Goal: Find specific page/section: Find specific page/section

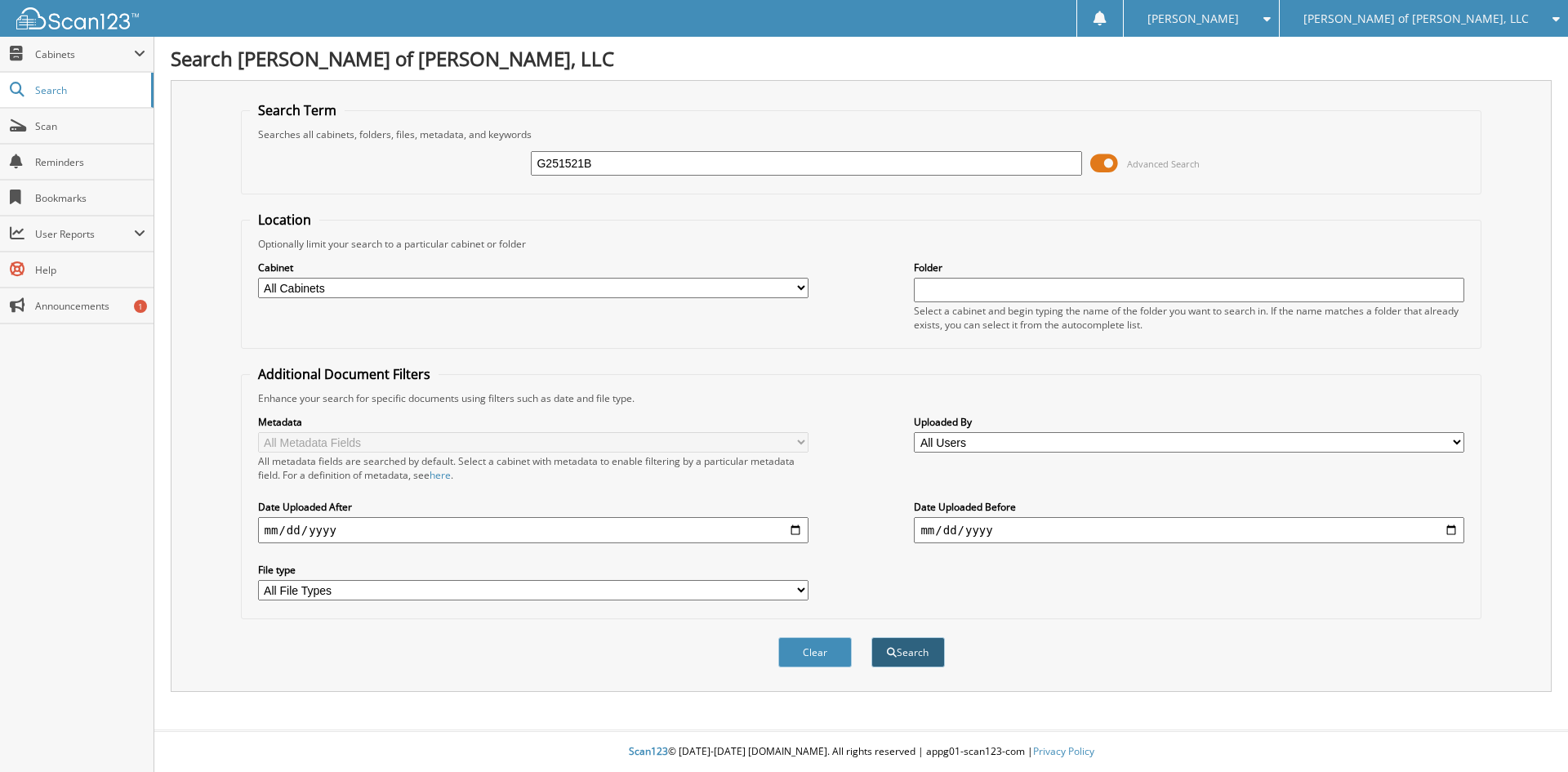
type input "G251521B"
click at [887, 646] on button "Search" at bounding box center [908, 652] width 73 height 30
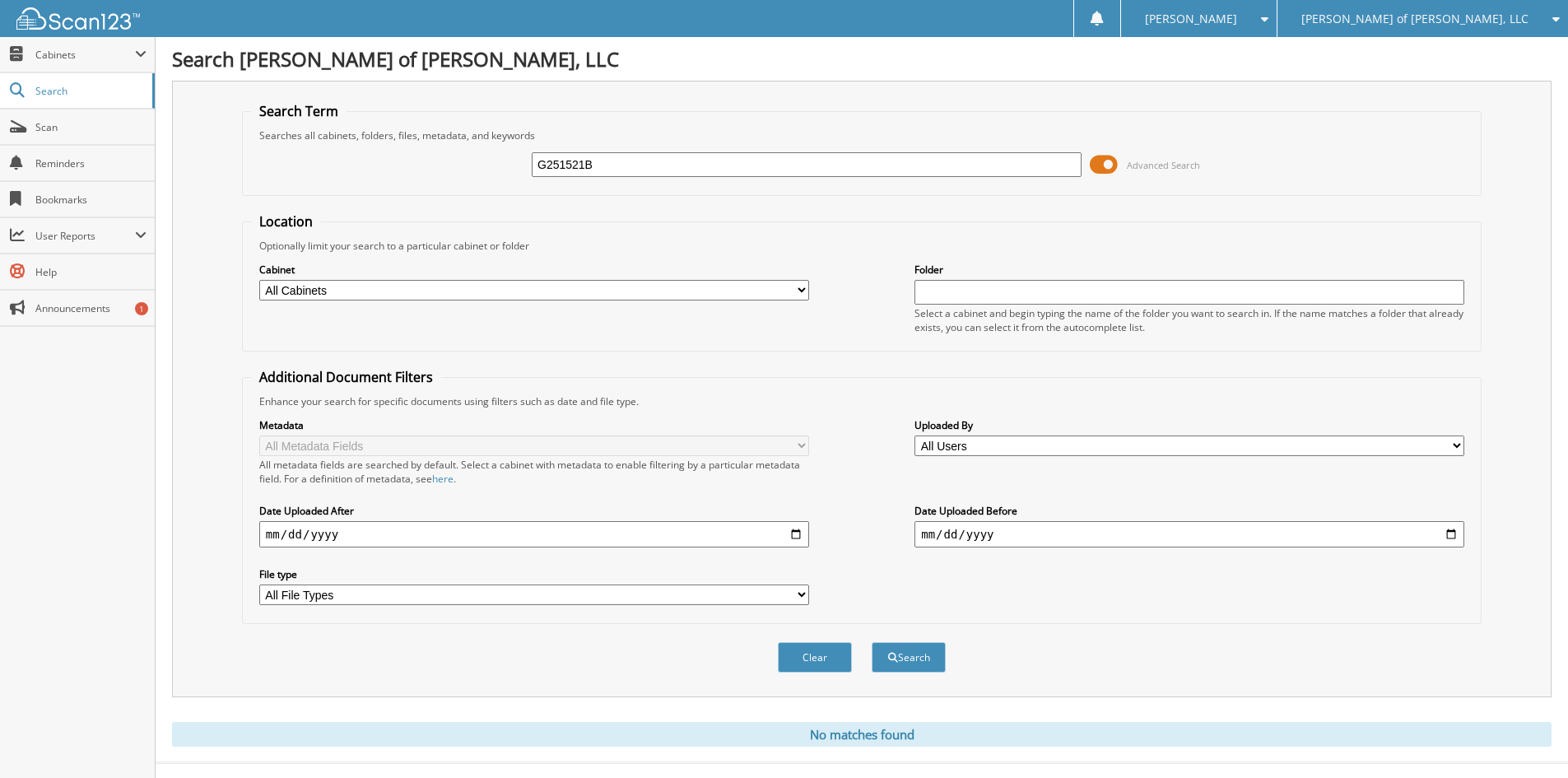
drag, startPoint x: 584, startPoint y: 165, endPoint x: 517, endPoint y: 166, distance: 67.0
click at [517, 166] on div "G251521B Advanced Search" at bounding box center [861, 164] width 1221 height 44
click at [1400, 14] on span "[PERSON_NAME] of [PERSON_NAME], LLC" at bounding box center [1415, 19] width 227 height 10
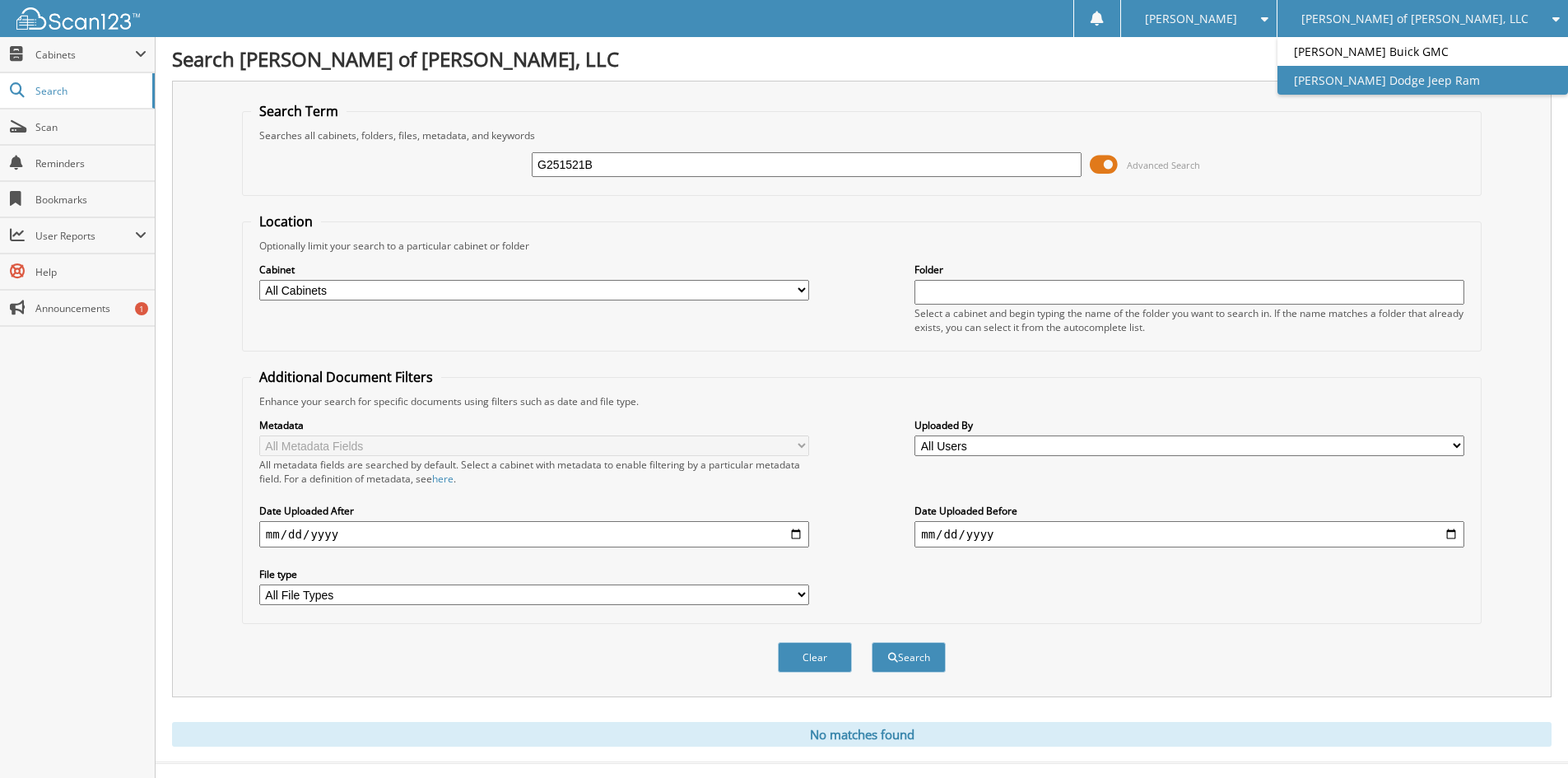
click at [1404, 71] on link "[PERSON_NAME] Dodge Jeep Ram" at bounding box center [1423, 80] width 291 height 29
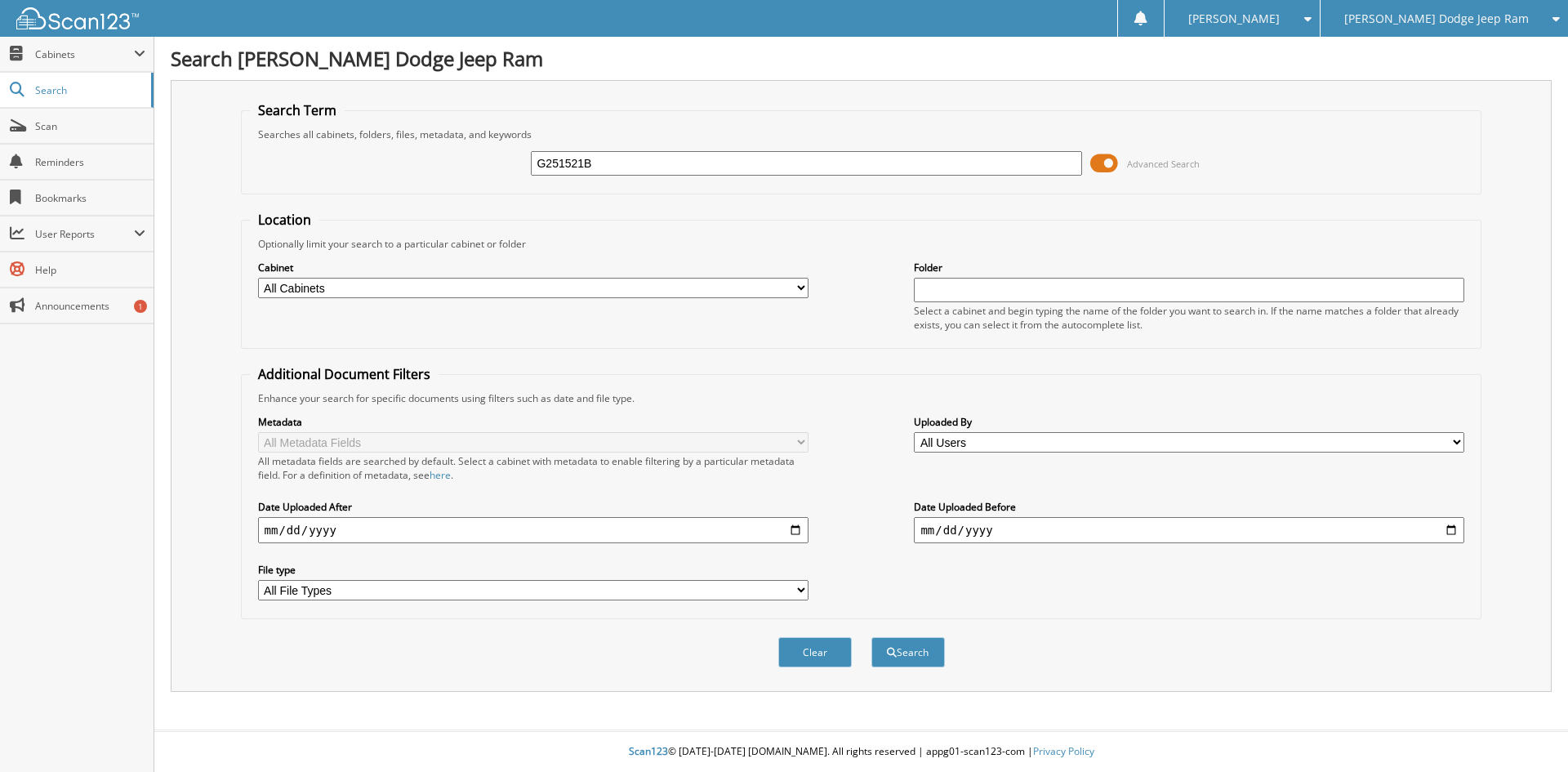
type input "G251521B"
click at [871, 637] on button "Search" at bounding box center [908, 652] width 73 height 30
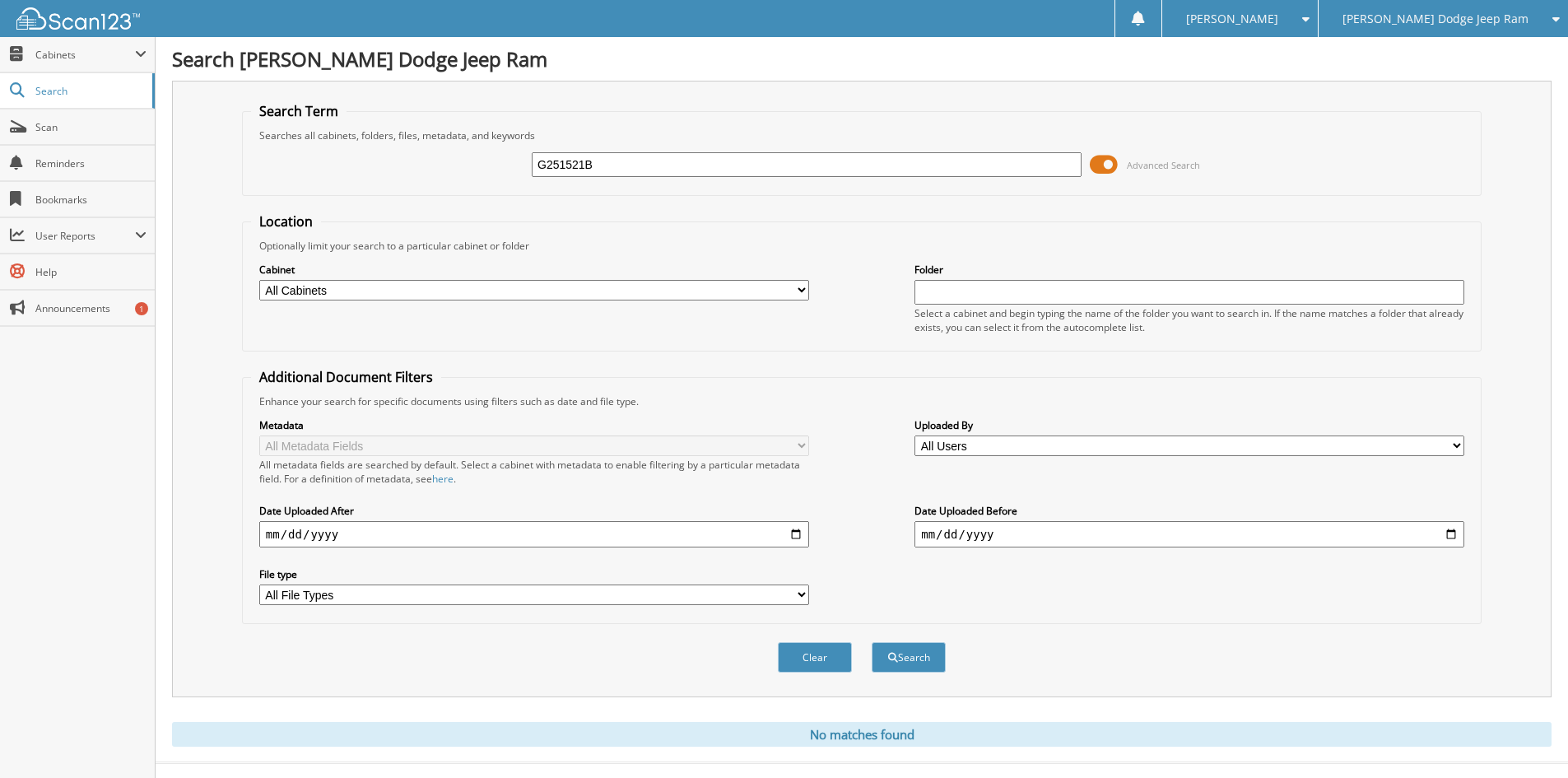
click at [636, 163] on input "G251521B" at bounding box center [806, 164] width 550 height 24
type input "G251521A"
click at [900, 651] on button "Search" at bounding box center [908, 657] width 74 height 30
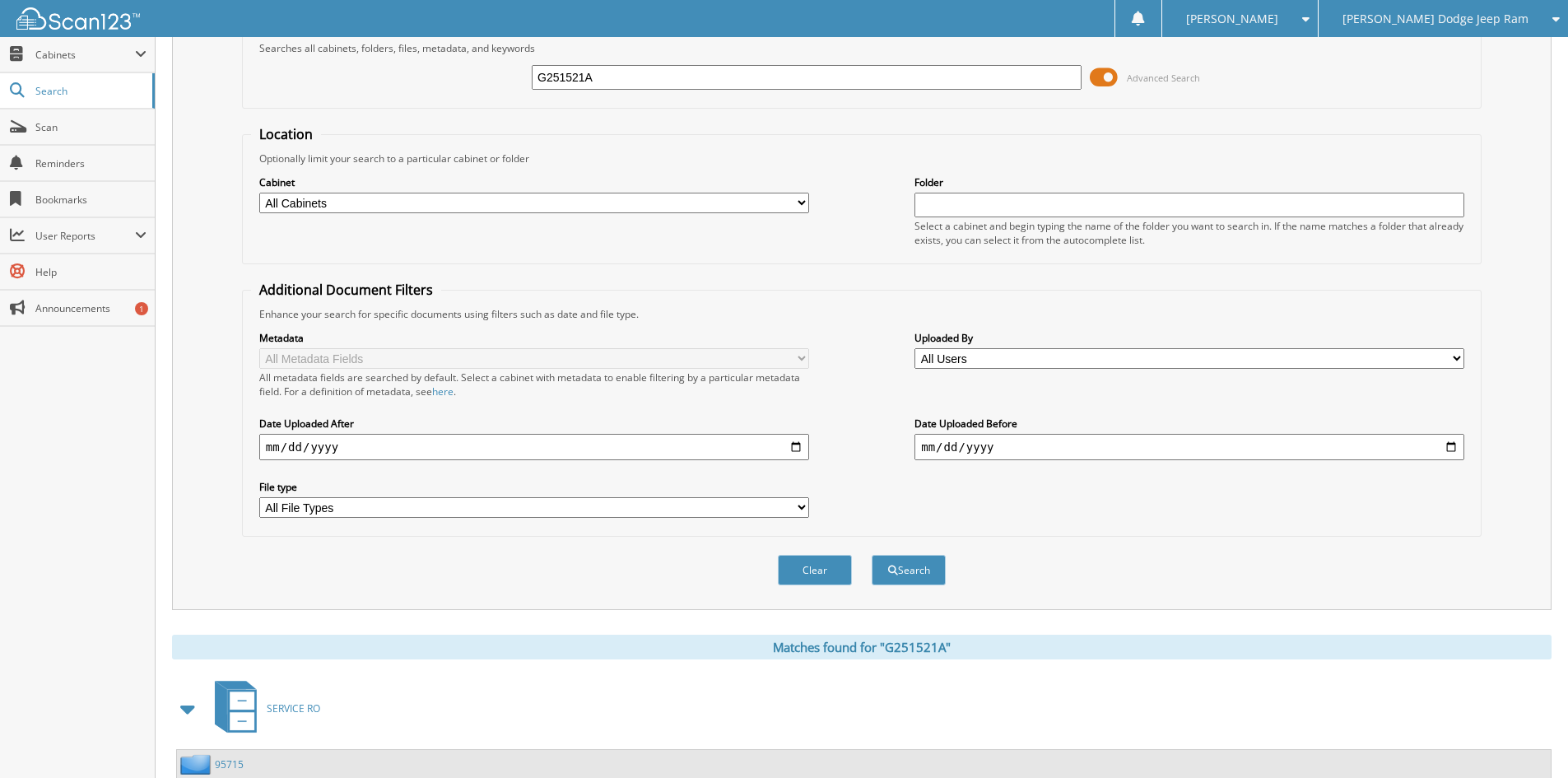
scroll to position [243, 0]
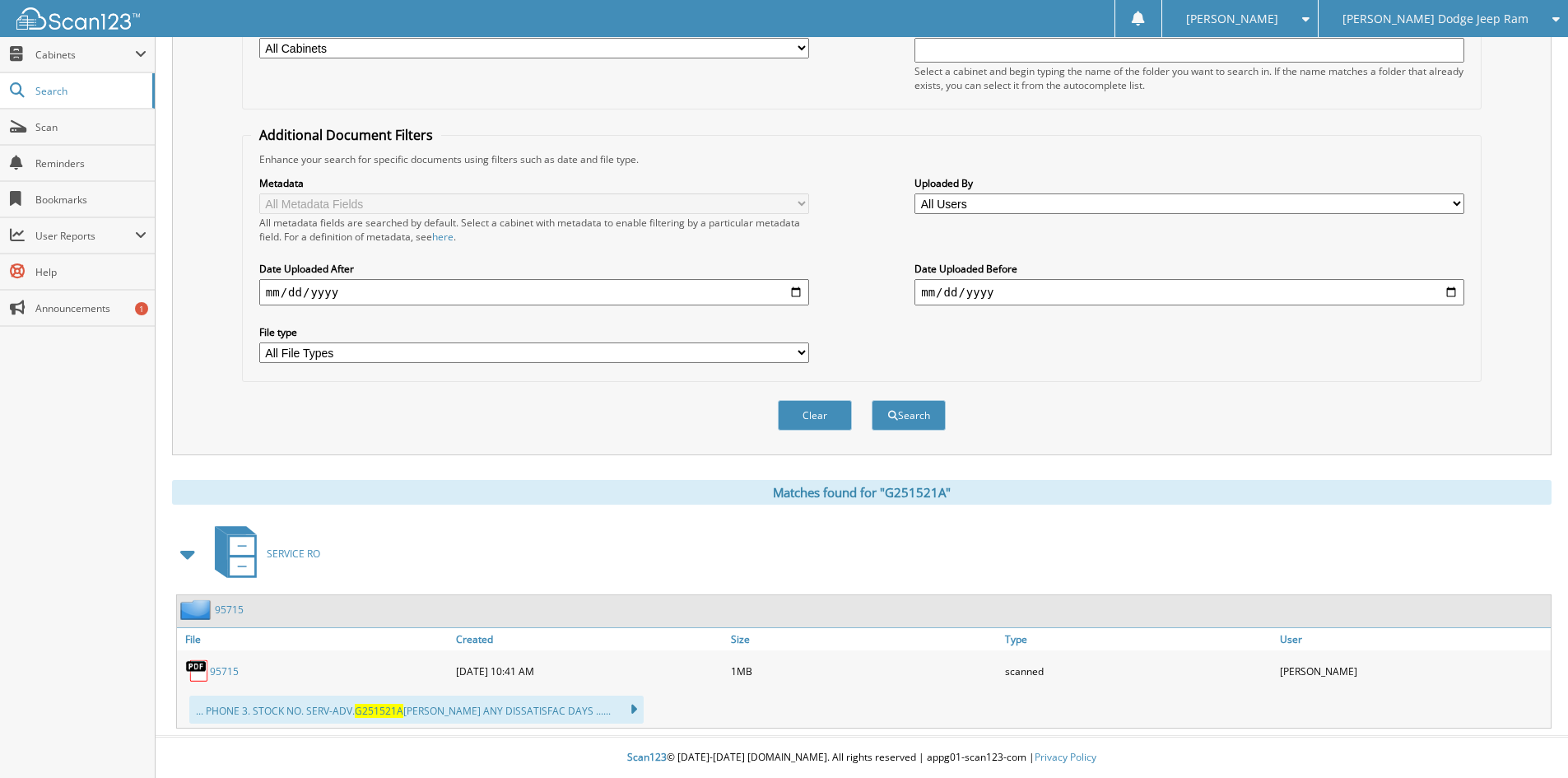
click at [223, 669] on link "95715" at bounding box center [224, 671] width 29 height 14
